Goal: Find specific page/section: Find specific page/section

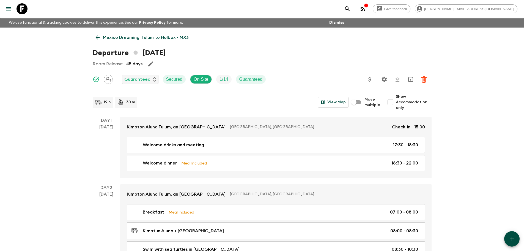
click at [135, 35] on p "Mexico Dreaming: Tulum to Holbox • MX3" at bounding box center [146, 37] width 86 height 7
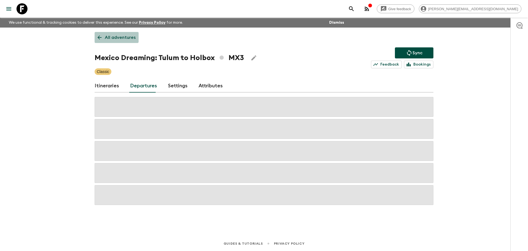
click at [111, 35] on p "All adventures" at bounding box center [120, 37] width 31 height 7
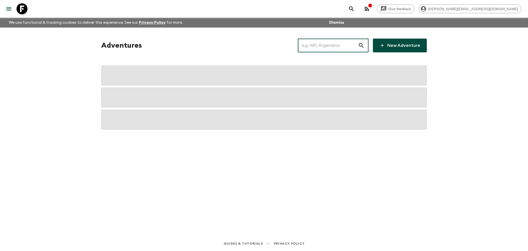
click at [327, 46] on input "text" at bounding box center [328, 45] width 60 height 15
type input "jpb"
click at [319, 40] on input "text" at bounding box center [328, 45] width 60 height 15
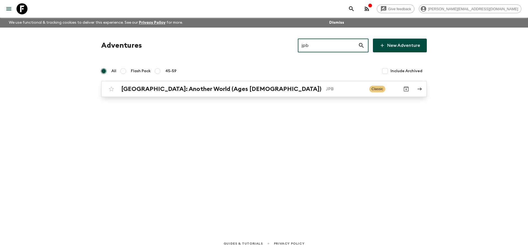
type input "jpb"
click at [233, 95] on link "[GEOGRAPHIC_DATA]: Another World (Ages [DEMOGRAPHIC_DATA]) JPB Classic" at bounding box center [264, 89] width 326 height 16
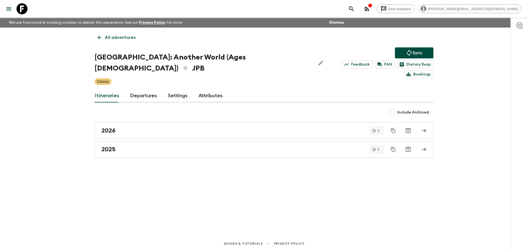
click at [133, 89] on link "Departures" at bounding box center [143, 95] width 27 height 13
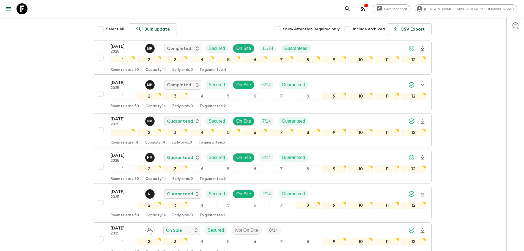
scroll to position [102, 0]
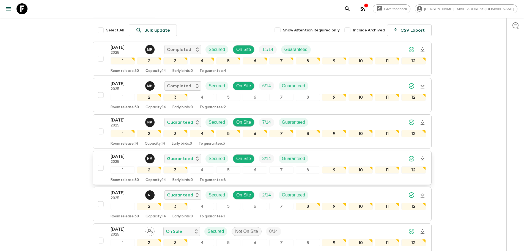
click at [105, 153] on div "[DATE] 2025 H M Guaranteed Secured On Site 3 / 14 Guaranteed 1 2 3 4 5 6 7 8 9 …" at bounding box center [260, 167] width 331 height 29
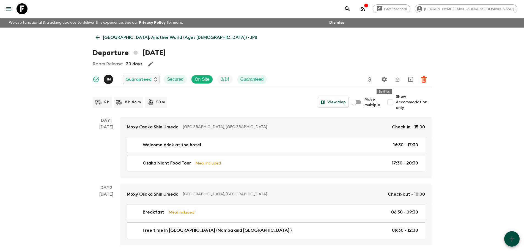
click at [384, 81] on icon "Settings" at bounding box center [383, 78] width 5 height 5
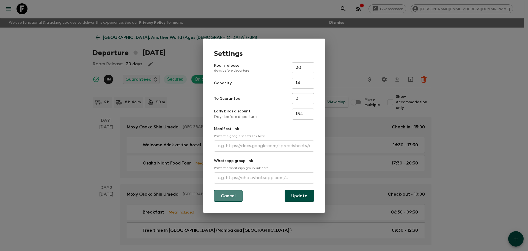
click at [225, 199] on button "Cancel" at bounding box center [228, 196] width 29 height 12
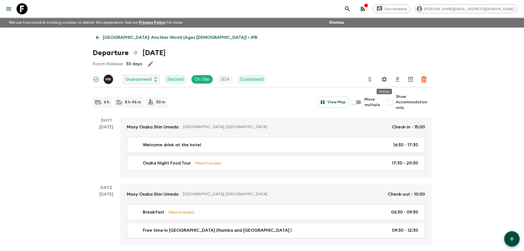
click at [381, 79] on icon "Settings" at bounding box center [384, 79] width 7 height 7
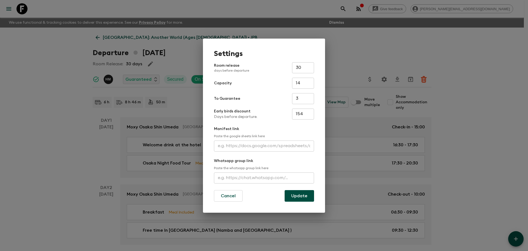
click at [362, 59] on div "Settings Room release days before departure 30 ​ Capacity 14 ​ To Guarantee 3 ​…" at bounding box center [264, 125] width 528 height 251
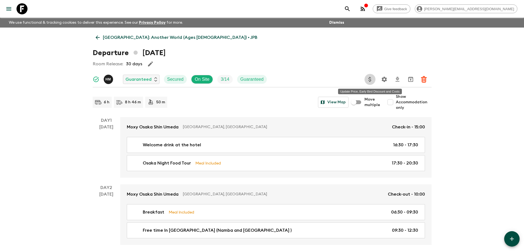
click at [369, 77] on icon "Update Price, Early Bird Discount and Costs" at bounding box center [370, 79] width 7 height 7
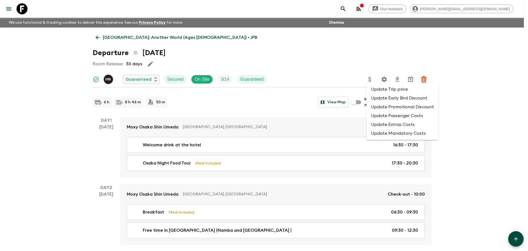
click at [385, 54] on div at bounding box center [264, 125] width 528 height 251
